Goal: Download file/media

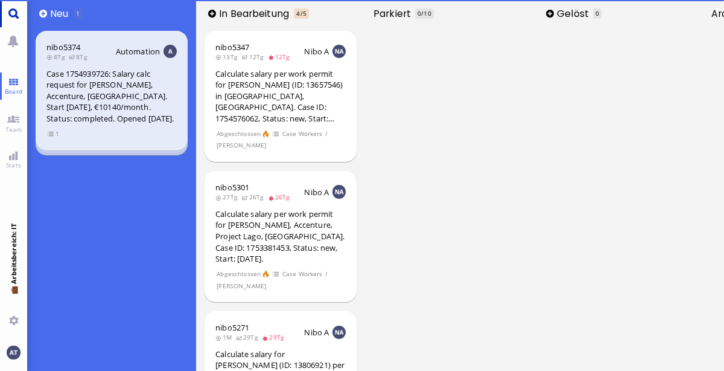
click at [11, 16] on link "Main menu" at bounding box center [13, 13] width 27 height 27
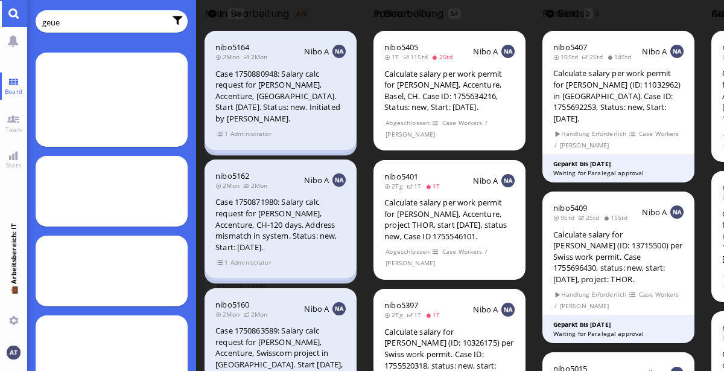
type input "geue"
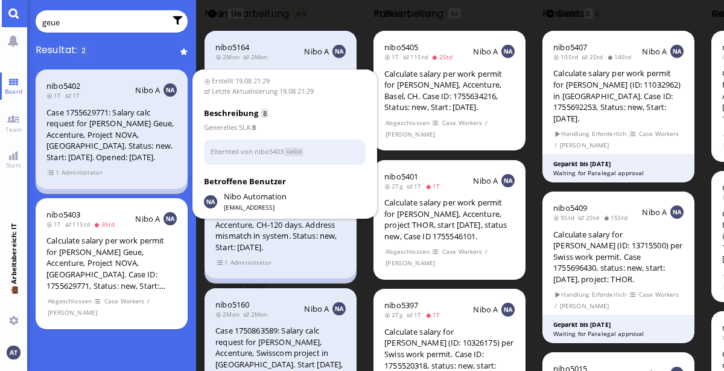
click at [80, 173] on span "Administrator" at bounding box center [82, 172] width 42 height 10
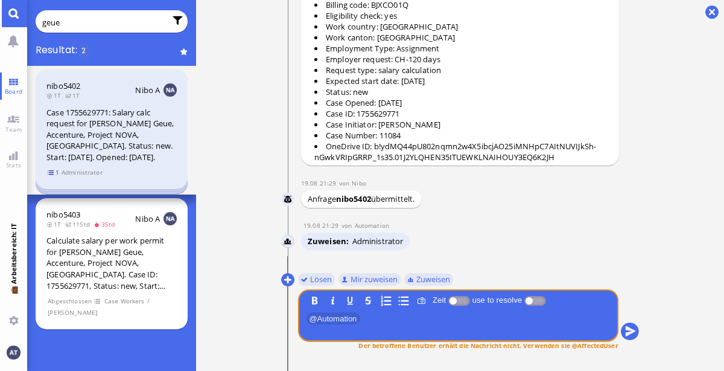
click at [48, 172] on span "1" at bounding box center [54, 172] width 12 height 10
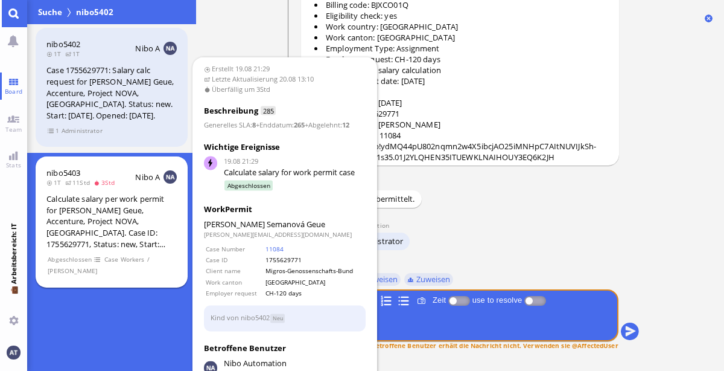
click at [124, 225] on div "Calculate salary per work permit for [PERSON_NAME] Geue, Accenture, Project NOV…" at bounding box center [111, 221] width 130 height 56
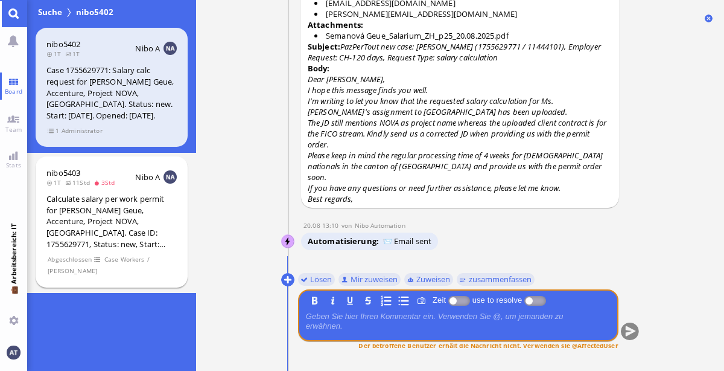
click at [121, 267] on section "Abgeschlossen Case Workers / [PERSON_NAME]" at bounding box center [111, 265] width 130 height 24
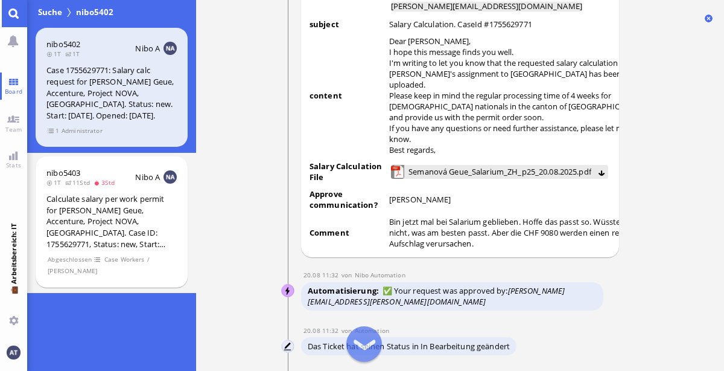
scroll to position [-1449, 0]
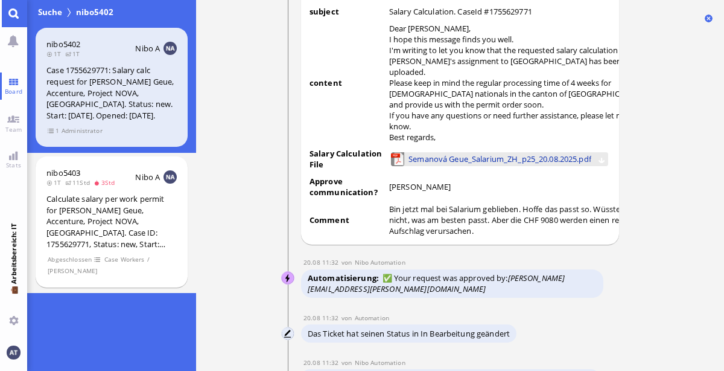
click at [539, 159] on span "Semanová Geue_Salarium_ZH_p25_20.08.2025.pdf" at bounding box center [500, 158] width 183 height 13
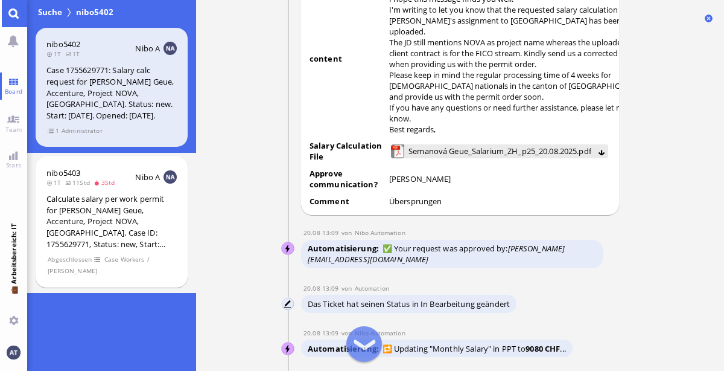
scroll to position [-797, 0]
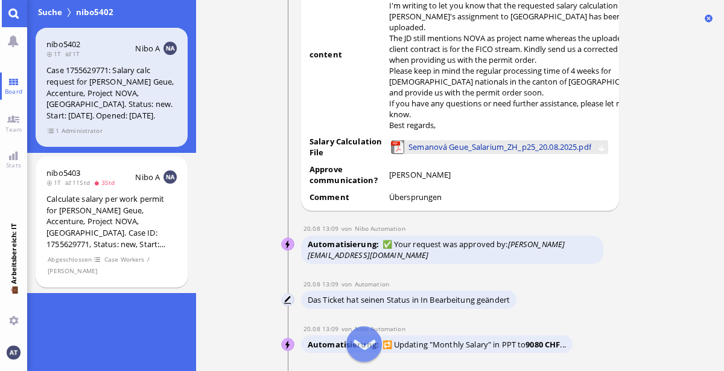
click at [503, 153] on span "Semanová Geue_Salarium_ZH_p25_20.08.2025.pdf" at bounding box center [500, 146] width 183 height 13
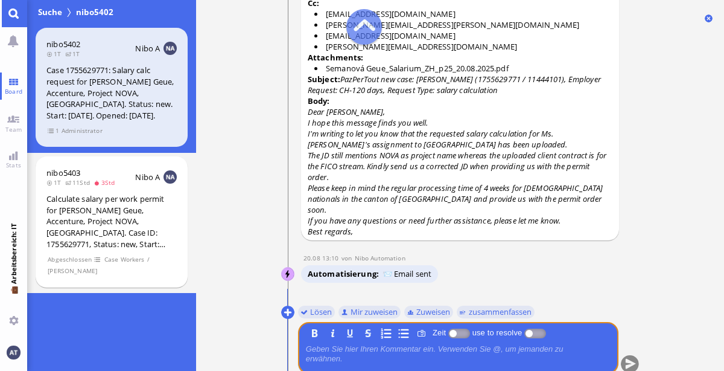
scroll to position [0, 0]
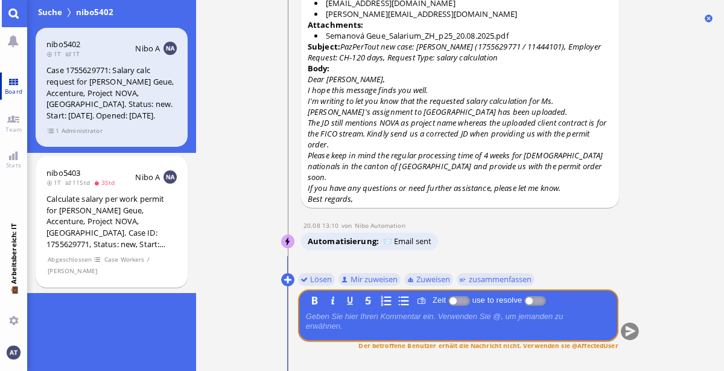
click at [12, 86] on link "Board" at bounding box center [13, 85] width 27 height 27
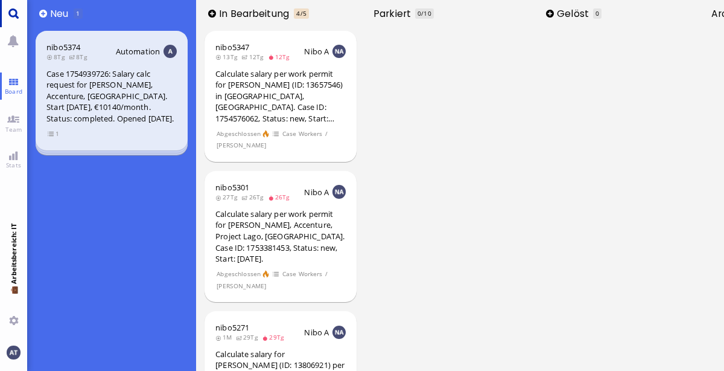
click at [15, 19] on link "Main menu" at bounding box center [13, 13] width 27 height 27
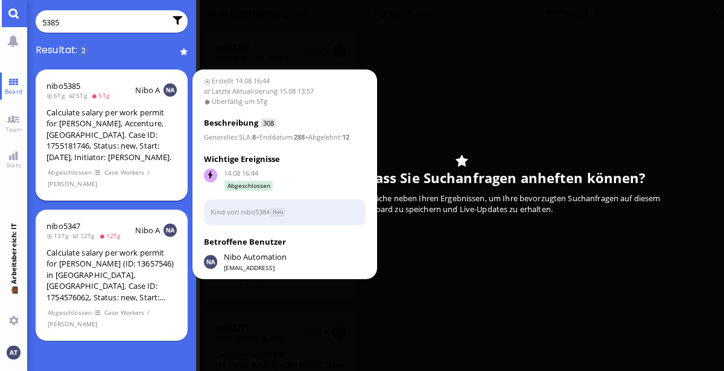
type input "5385"
click at [126, 177] on section "Abgeschlossen Case Workers / [PERSON_NAME]" at bounding box center [111, 178] width 130 height 24
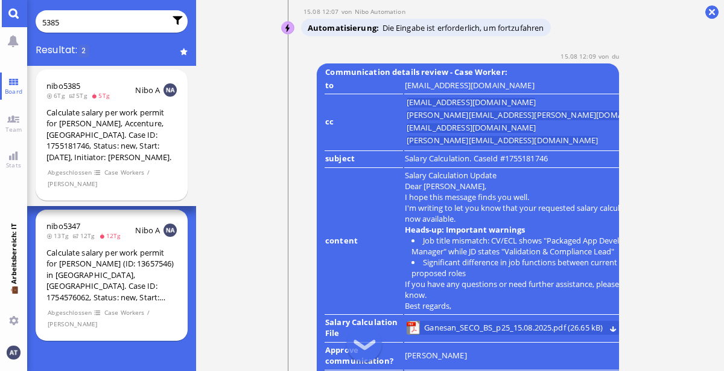
scroll to position [-2073, 0]
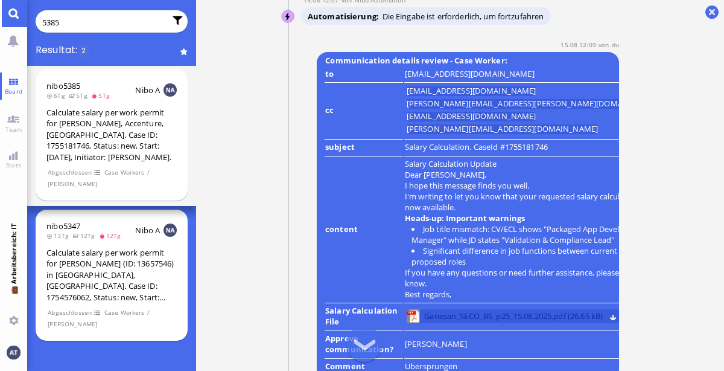
click at [481, 309] on span "Ganesan_SECO_BS_p25_15.08.2025.pdf (26.65 kB)" at bounding box center [513, 315] width 179 height 13
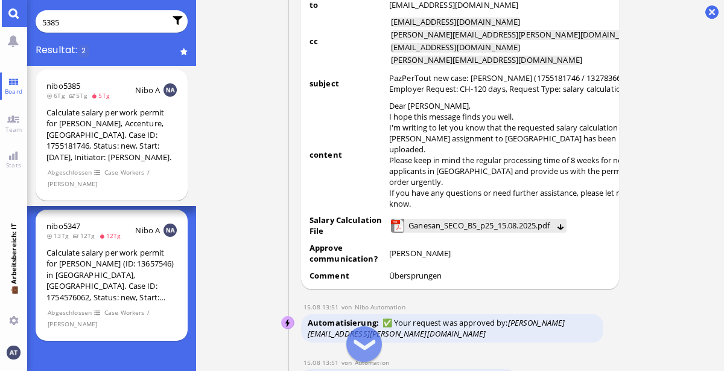
scroll to position [-1393, 0]
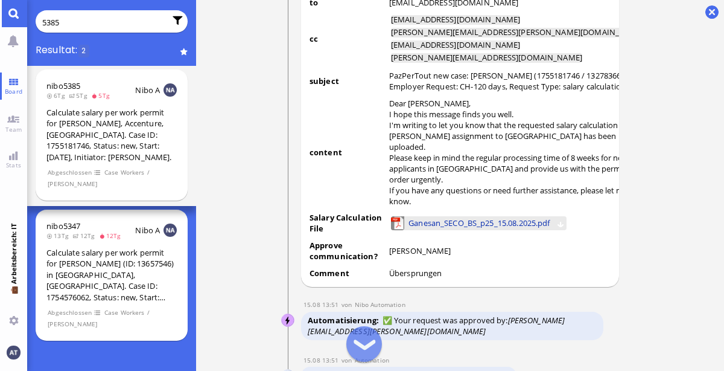
click at [494, 216] on span "Ganesan_SECO_BS_p25_15.08.2025.pdf" at bounding box center [479, 222] width 141 height 13
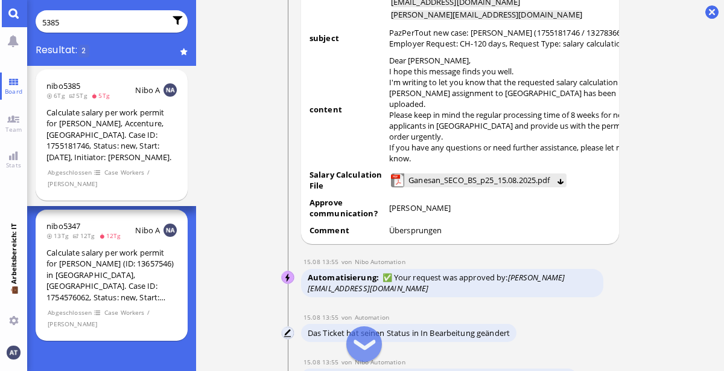
scroll to position [-773, 0]
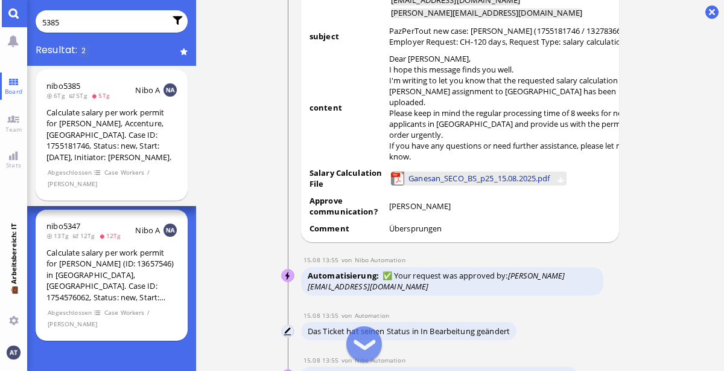
click at [494, 171] on span "Ganesan_SECO_BS_p25_15.08.2025.pdf" at bounding box center [479, 177] width 141 height 13
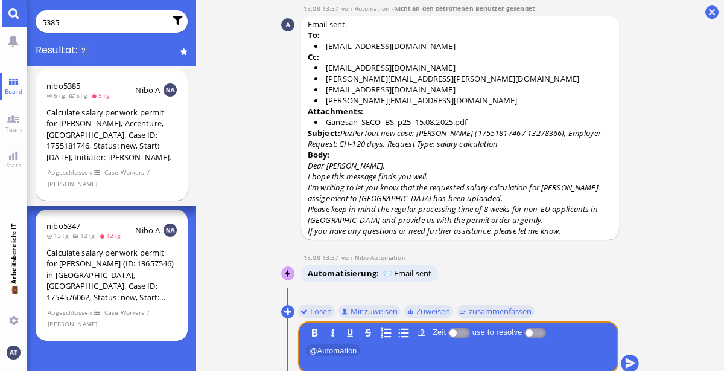
scroll to position [0, 0]
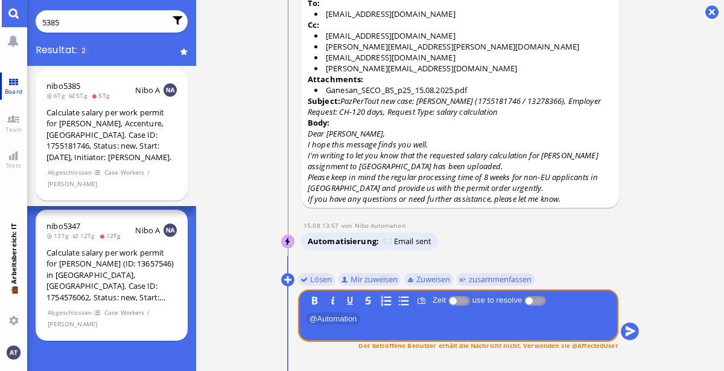
click at [17, 88] on span "Board" at bounding box center [14, 91] width 24 height 8
